Goal: Task Accomplishment & Management: Manage account settings

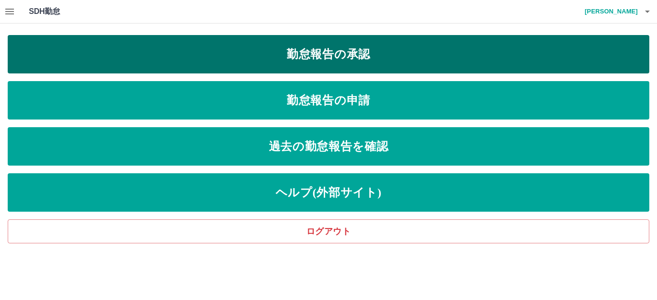
click at [346, 62] on link "勤怠報告の承認" at bounding box center [328, 54] width 641 height 38
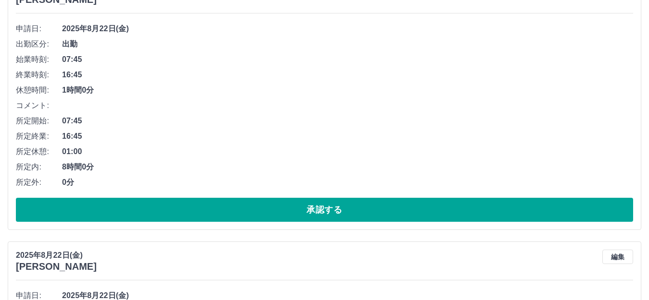
scroll to position [144, 0]
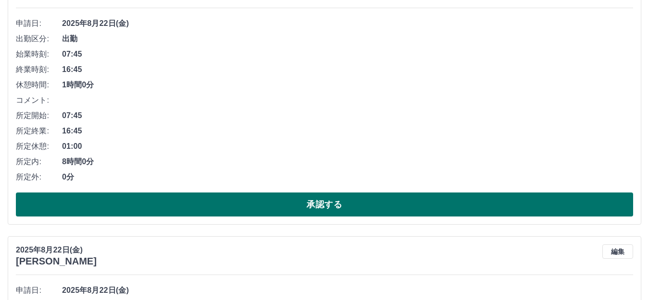
click at [149, 210] on button "承認する" at bounding box center [324, 205] width 617 height 24
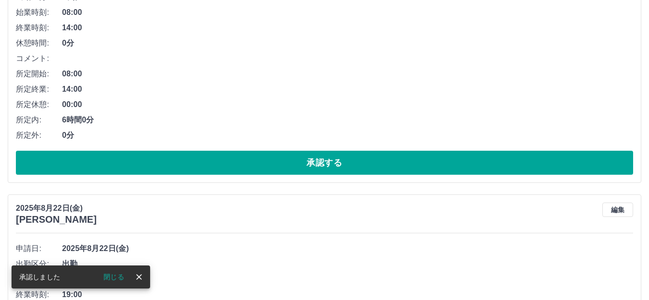
scroll to position [192, 0]
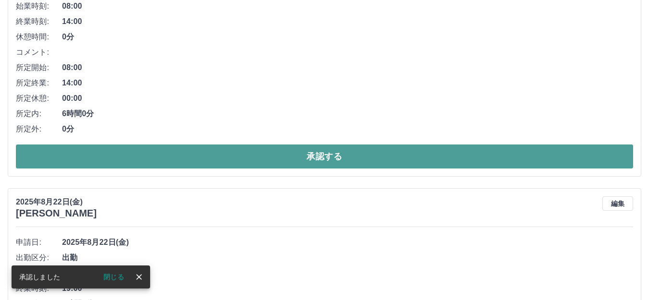
click at [150, 161] on button "承認する" at bounding box center [324, 157] width 617 height 24
click at [153, 161] on button "承認する" at bounding box center [324, 157] width 617 height 24
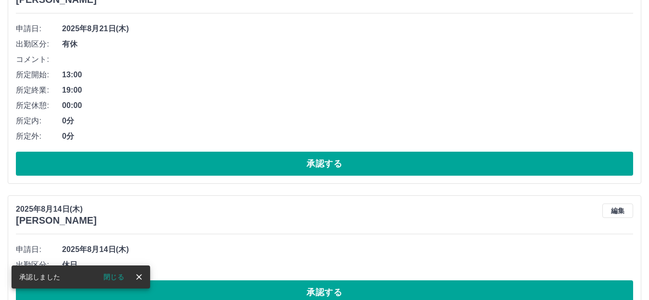
scroll to position [144, 0]
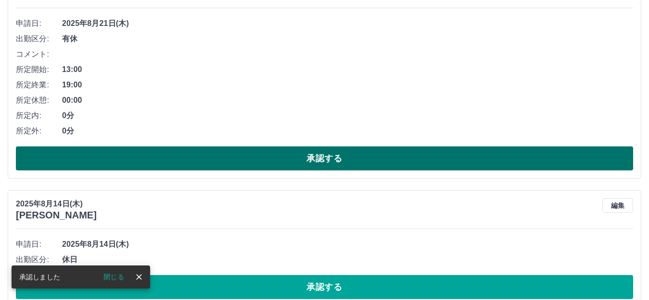
click at [132, 160] on button "承認する" at bounding box center [324, 159] width 617 height 24
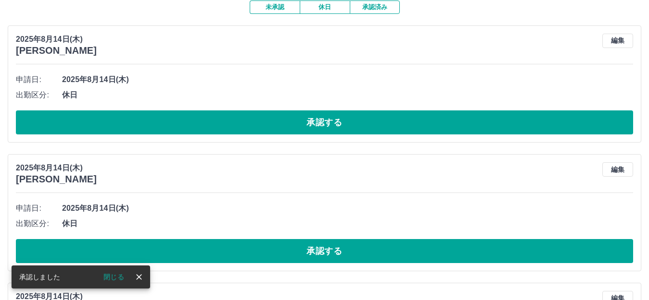
scroll to position [96, 0]
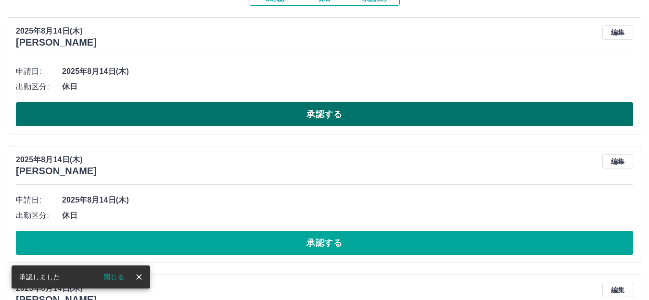
click at [132, 124] on button "承認する" at bounding box center [324, 114] width 617 height 24
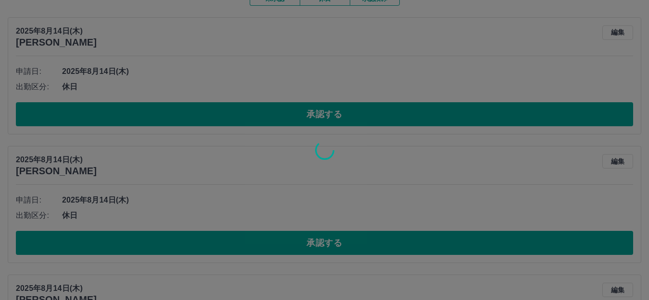
scroll to position [72, 0]
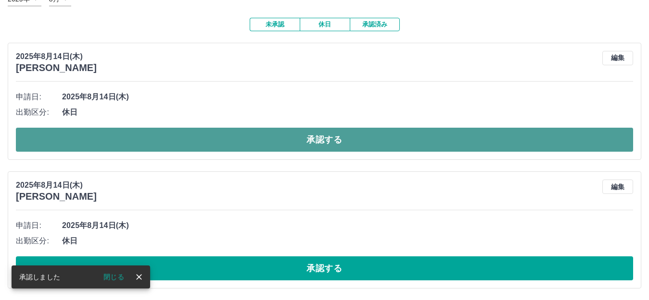
click at [135, 131] on button "承認する" at bounding box center [324, 140] width 617 height 24
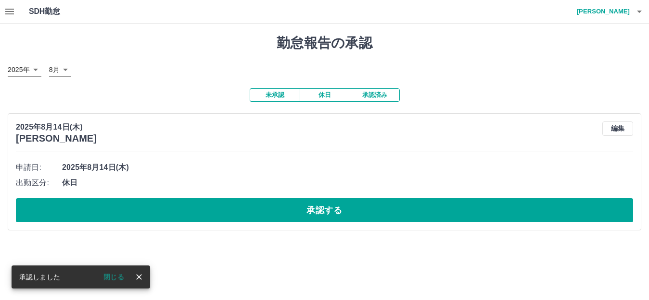
scroll to position [0, 0]
click at [182, 218] on button "承認する" at bounding box center [328, 211] width 625 height 24
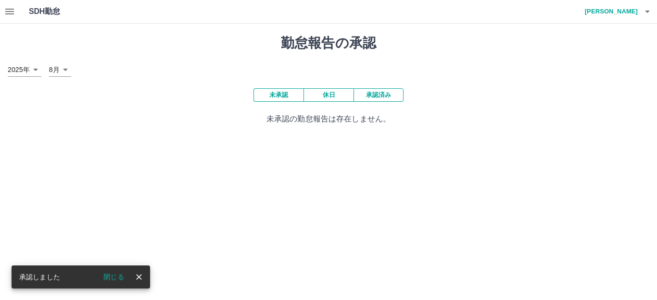
click at [375, 97] on button "承認済み" at bounding box center [378, 94] width 50 height 13
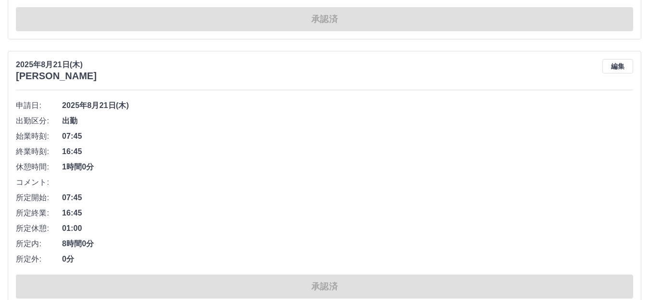
scroll to position [2019, 0]
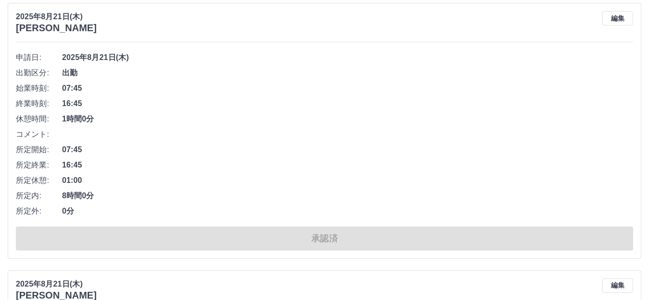
drag, startPoint x: 139, startPoint y: 201, endPoint x: 342, endPoint y: 139, distance: 212.1
click at [342, 139] on li "コメント:" at bounding box center [324, 134] width 617 height 15
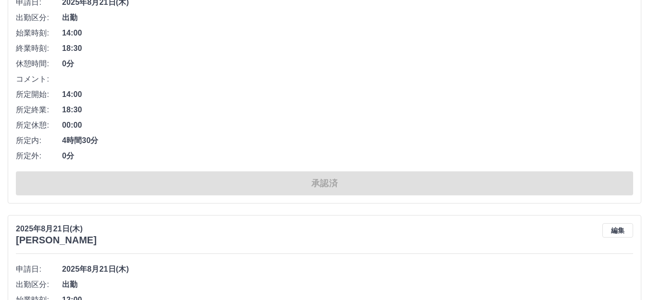
scroll to position [2356, 0]
